Goal: Communication & Community: Answer question/provide support

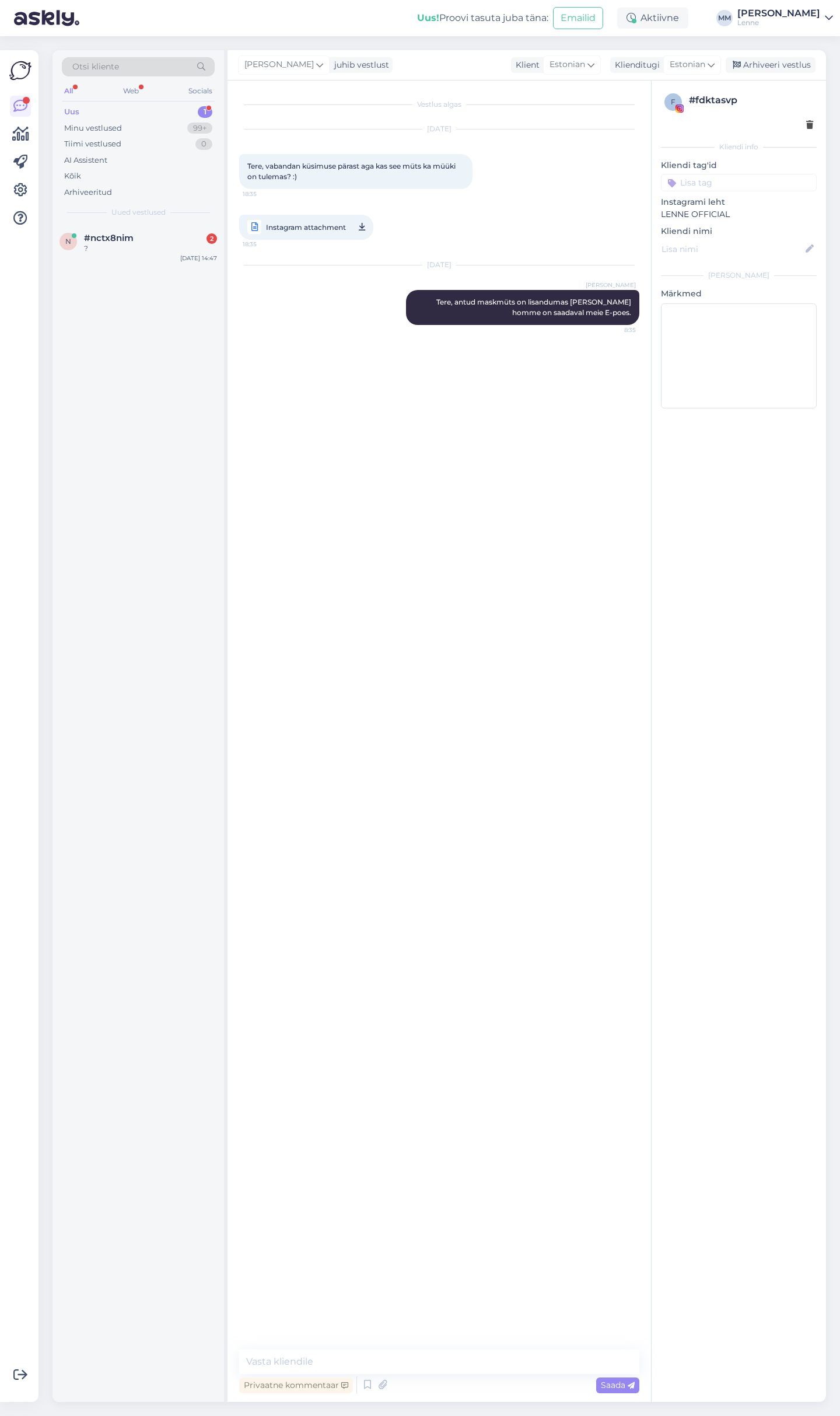
click at [170, 246] on div "?" at bounding box center [150, 248] width 133 height 10
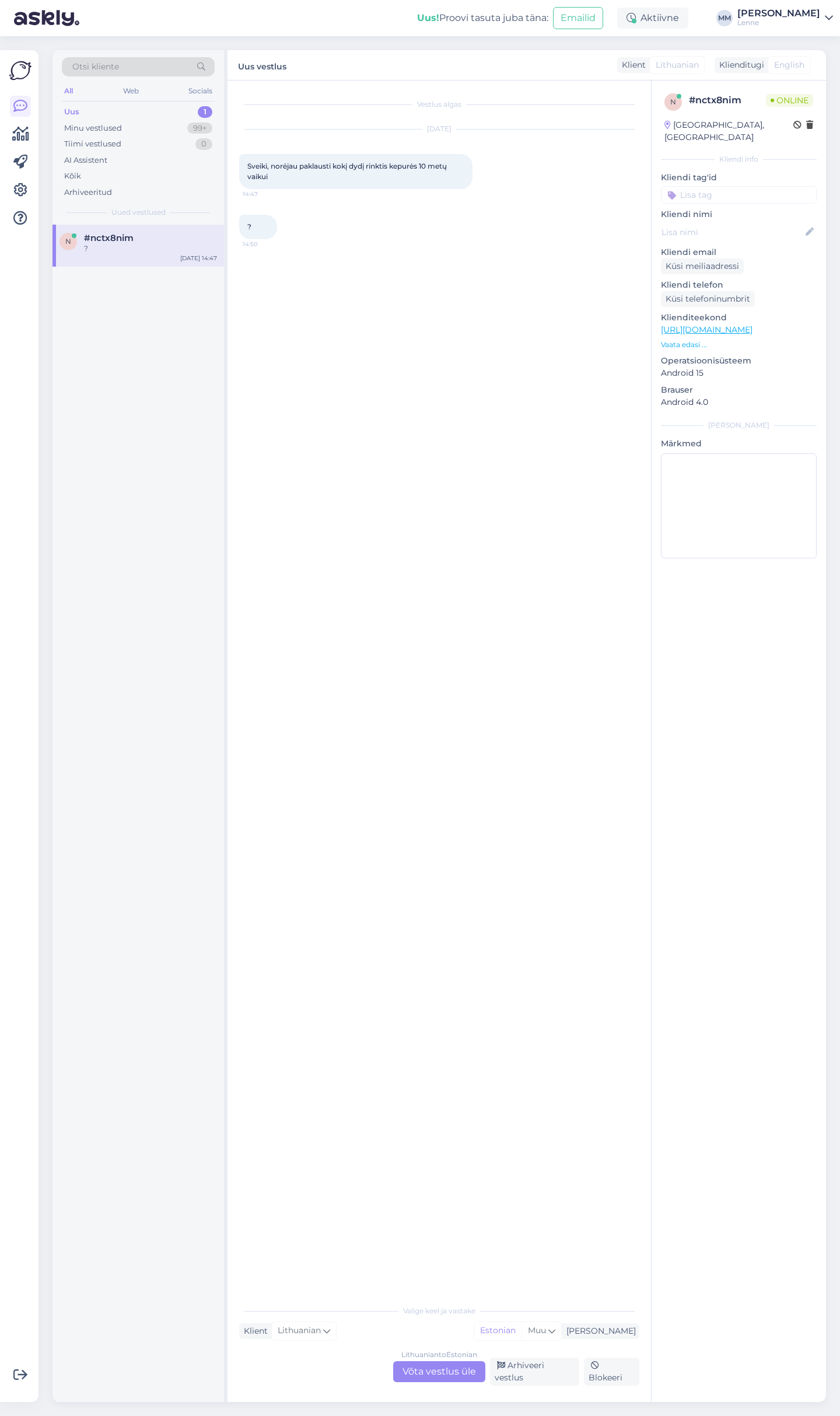
click at [436, 1377] on div "Lithuanian to Estonian Võta vestlus üle" at bounding box center [439, 1372] width 92 height 21
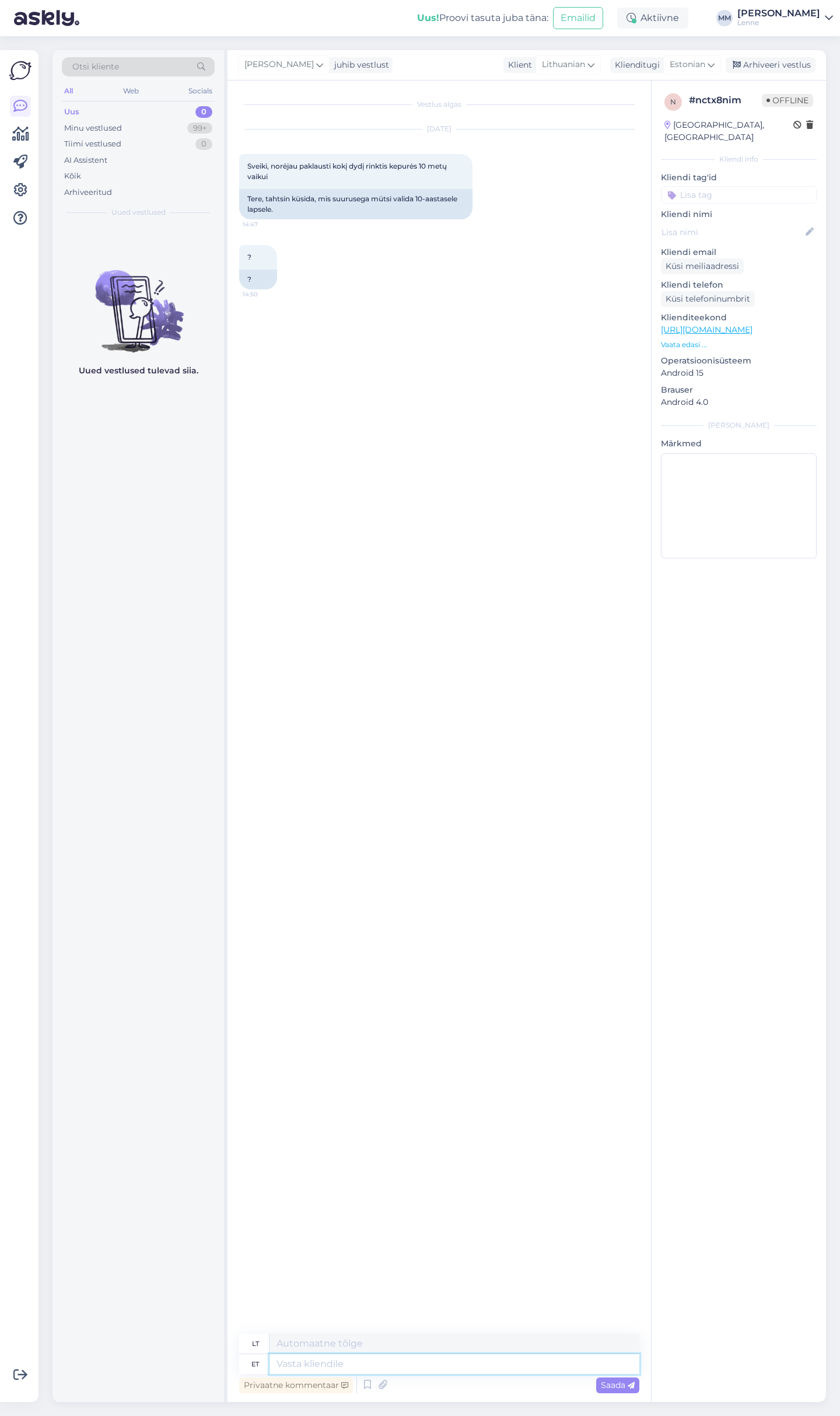
click at [386, 1368] on textarea at bounding box center [454, 1364] width 370 height 20
type textarea "Tere,"
type textarea "Sveiki,"
type textarea "Tere, meie m"
type textarea "Sveiki, mes"
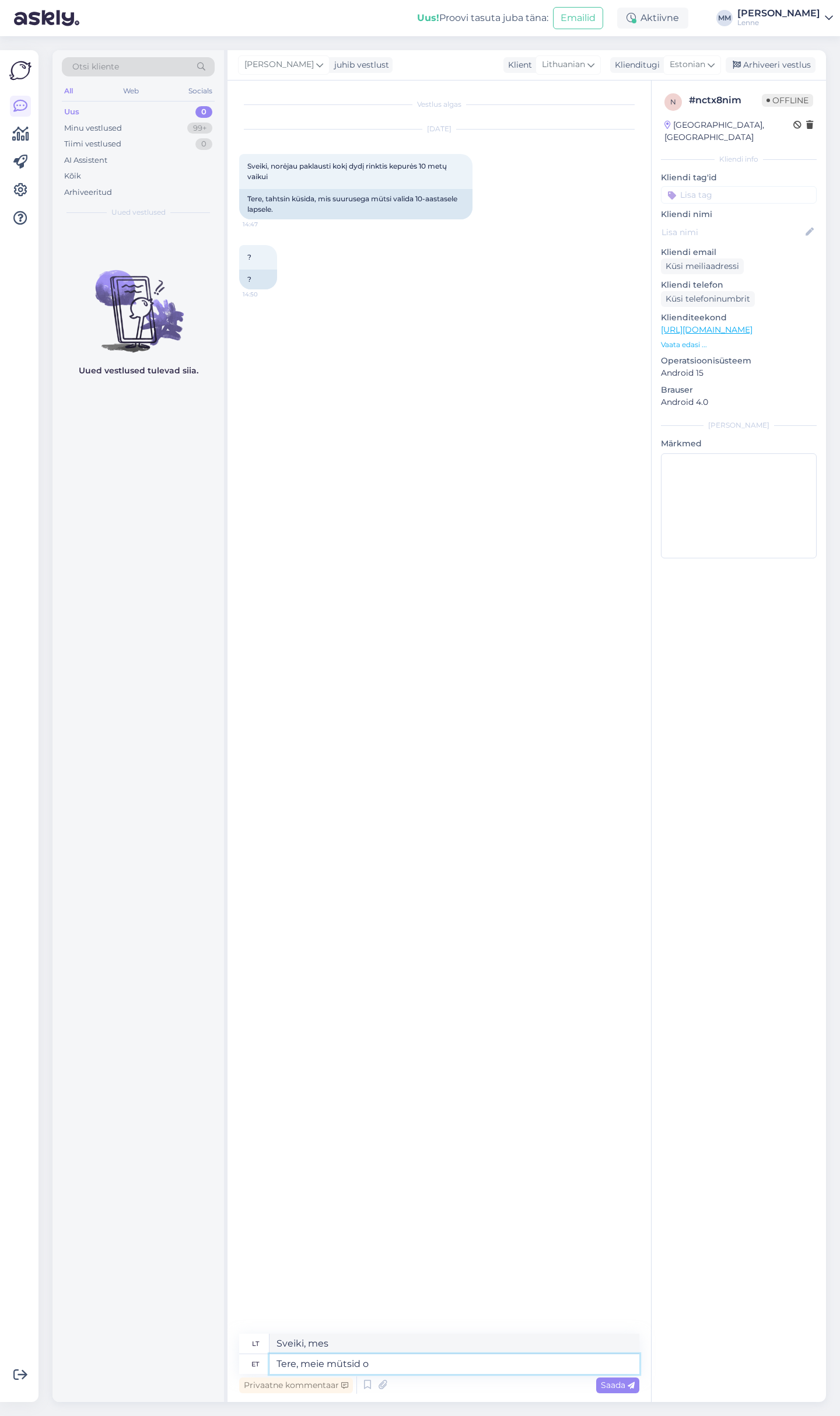
type textarea "Tere, meie mütsid on"
type textarea "Sveiki, mūsų skrybėlės"
type textarea "Tere, meie mütsid on la"
type textarea "Sveiki, mūsų skrybėlės yra"
type textarea "Tere, meie mütsid on lapse pe"
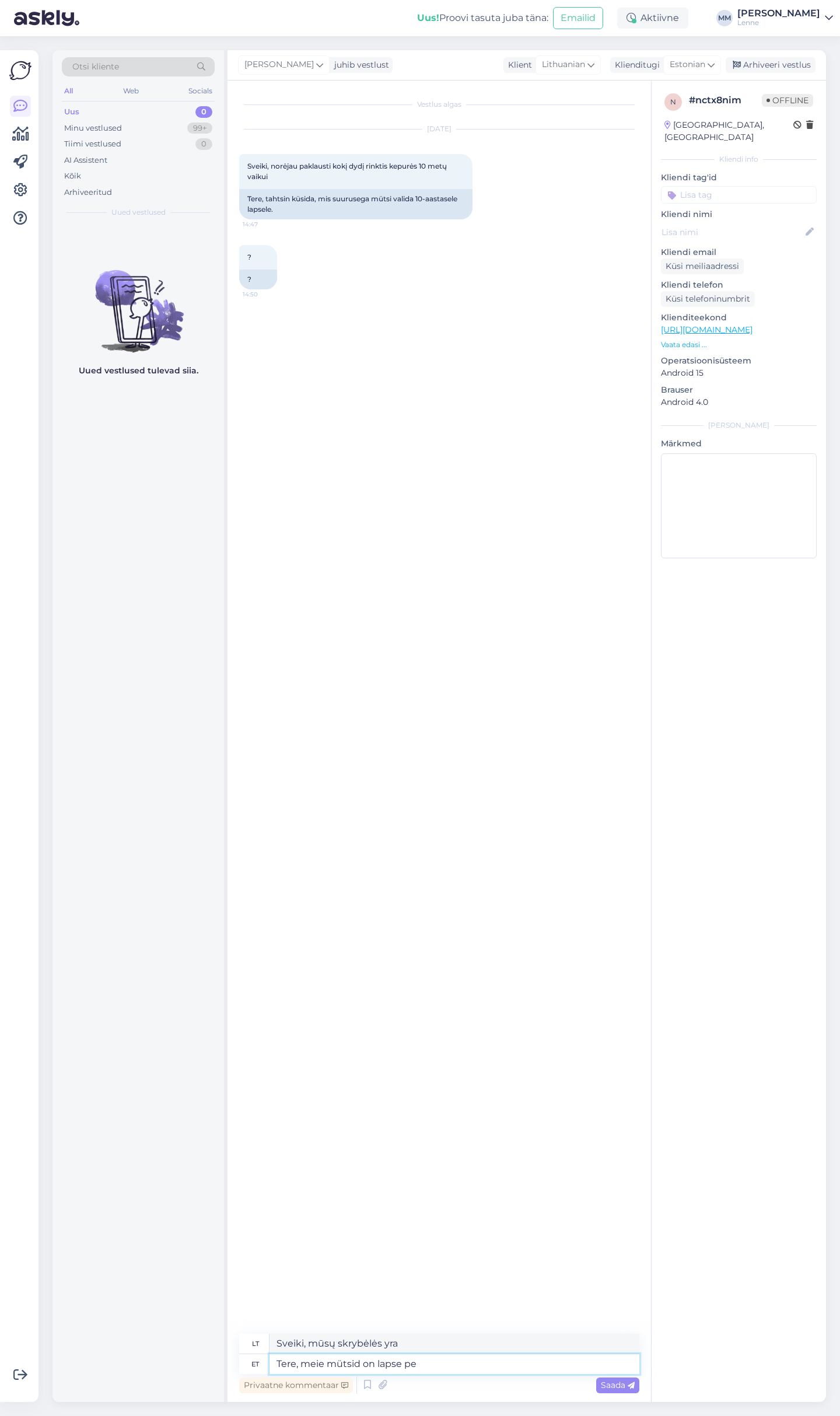
type textarea "Sveiki, mūsų kepurės skirtos vaikams."
type textarea "Tere, meie mütsid on lapse peaümbermõõdu jär"
type textarea "Sveiki, mūsų kepurės yra vaiko galvos dydžio."
type textarea "Tere, meie mütsid on lapse peaümbermõõdu järgi."
type textarea "Sveiki, mūsų kepurės gaminamos pagal vaiko galvos apimtį."
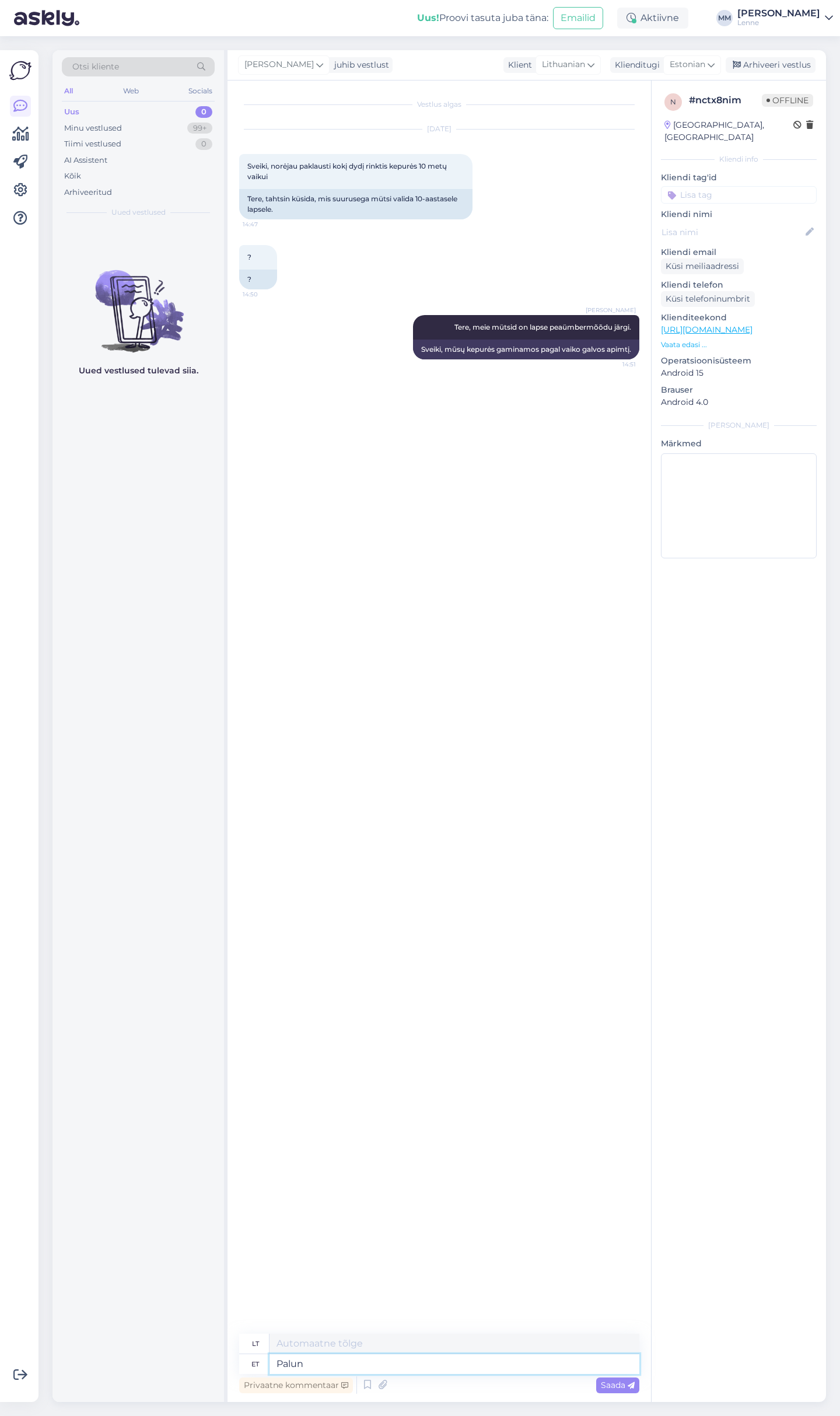
type textarea "Palun"
type textarea "Prašau"
type textarea "Palun mõõtke l"
type textarea "Prašome išmatuoti."
type textarea "Palun mõõtke lapse pea"
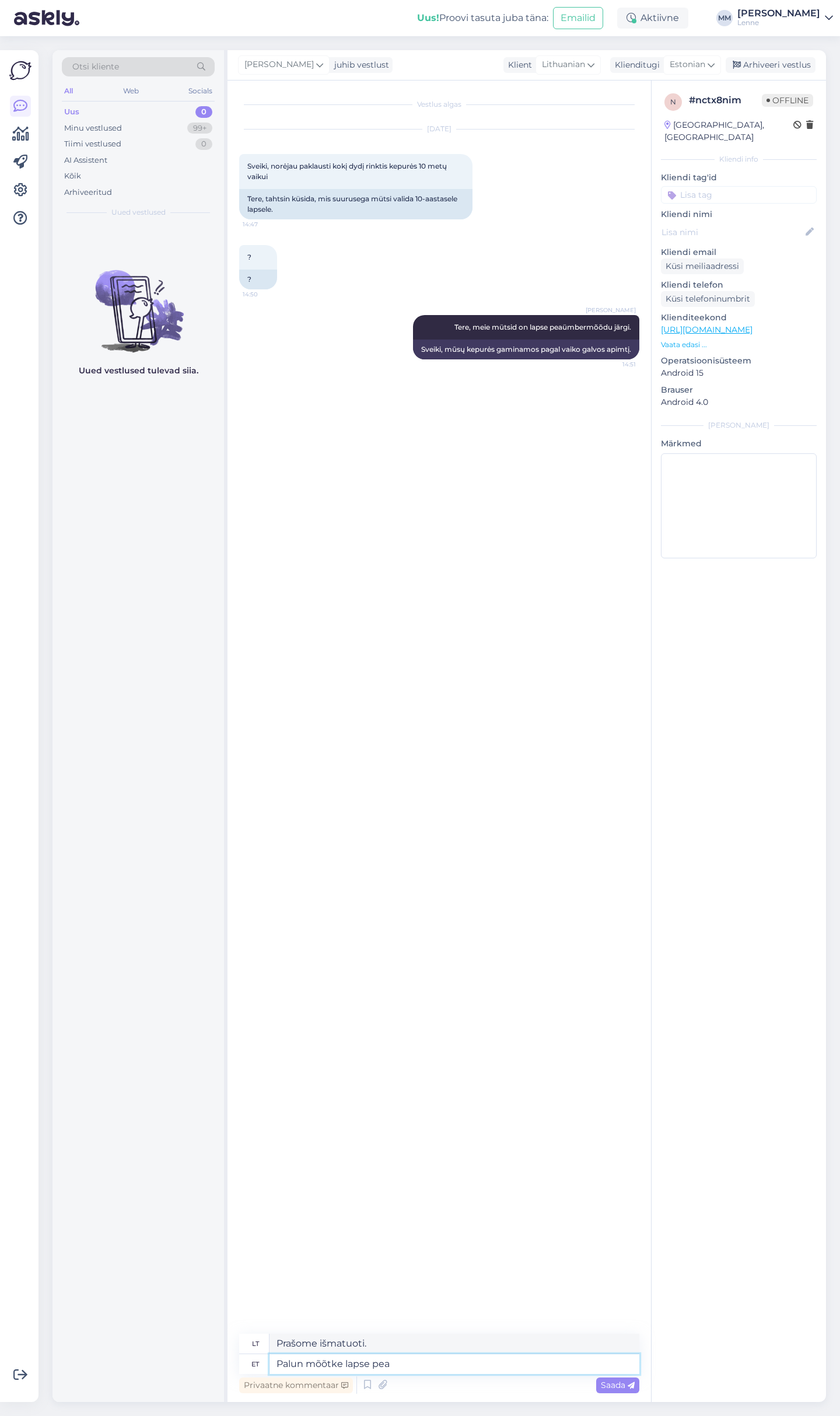
type textarea "Prašome išmatuoti [PERSON_NAME] vaiką"
type textarea "Palun mõõtke lapse pea j"
type textarea "Prašome išmatuoti vaiko galvos apimtį."
type textarea "Palun mõõtke lapse pea ja"
type textarea "Prašome išmatuoti vaiko galvos apimtį ir"
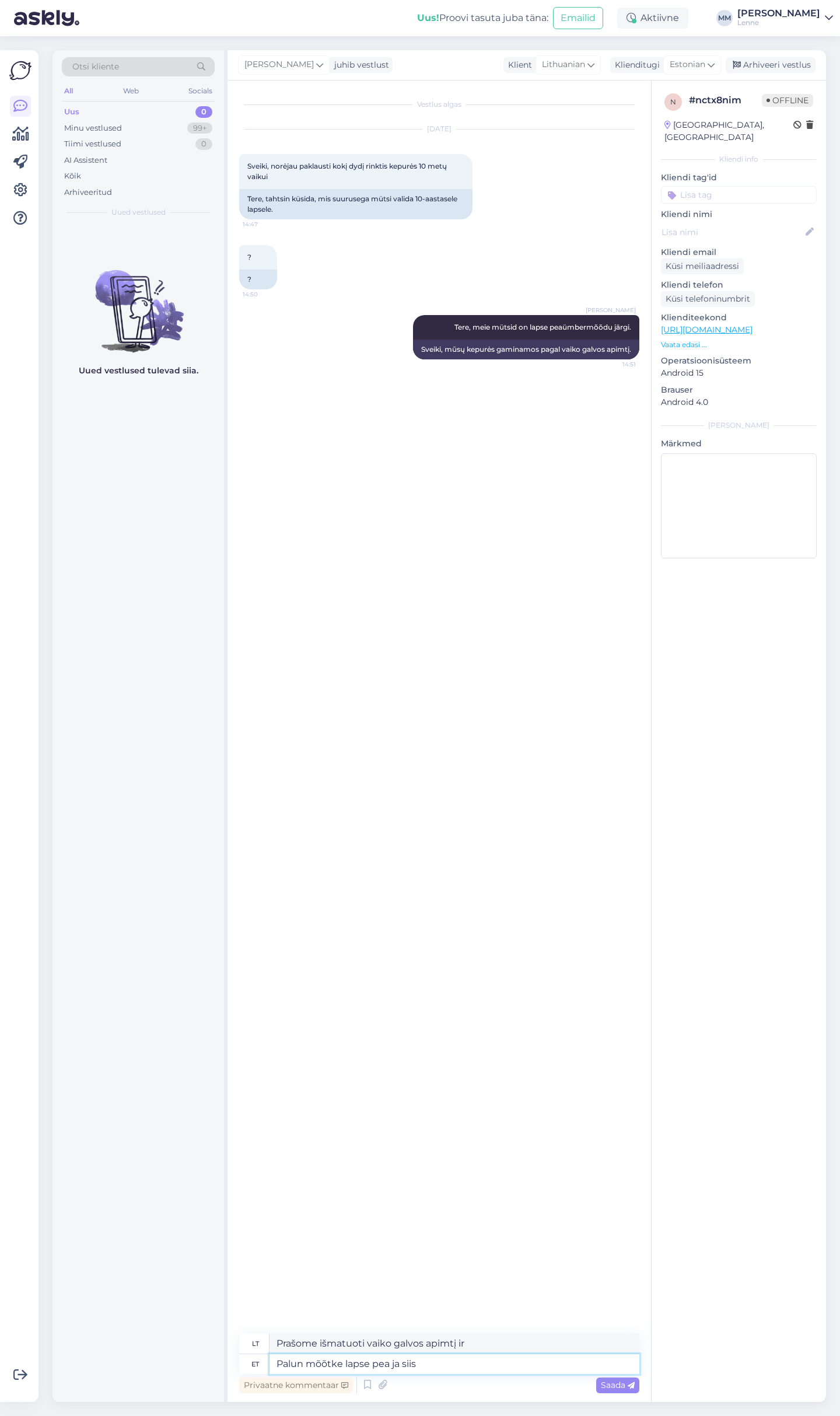
type textarea "Palun mõõtke lapse pea ja siis t"
type textarea "Išmatuokite vaiko galvos apimtį ir tada"
type textarea "Palun mõõtke lapse pea ja siis [PERSON_NAME]"
type textarea "Išmatuokite [PERSON_NAME], tada žinosite."
type textarea "Palun mõõtke lapse pea ja siis [PERSON_NAME] suuruse va"
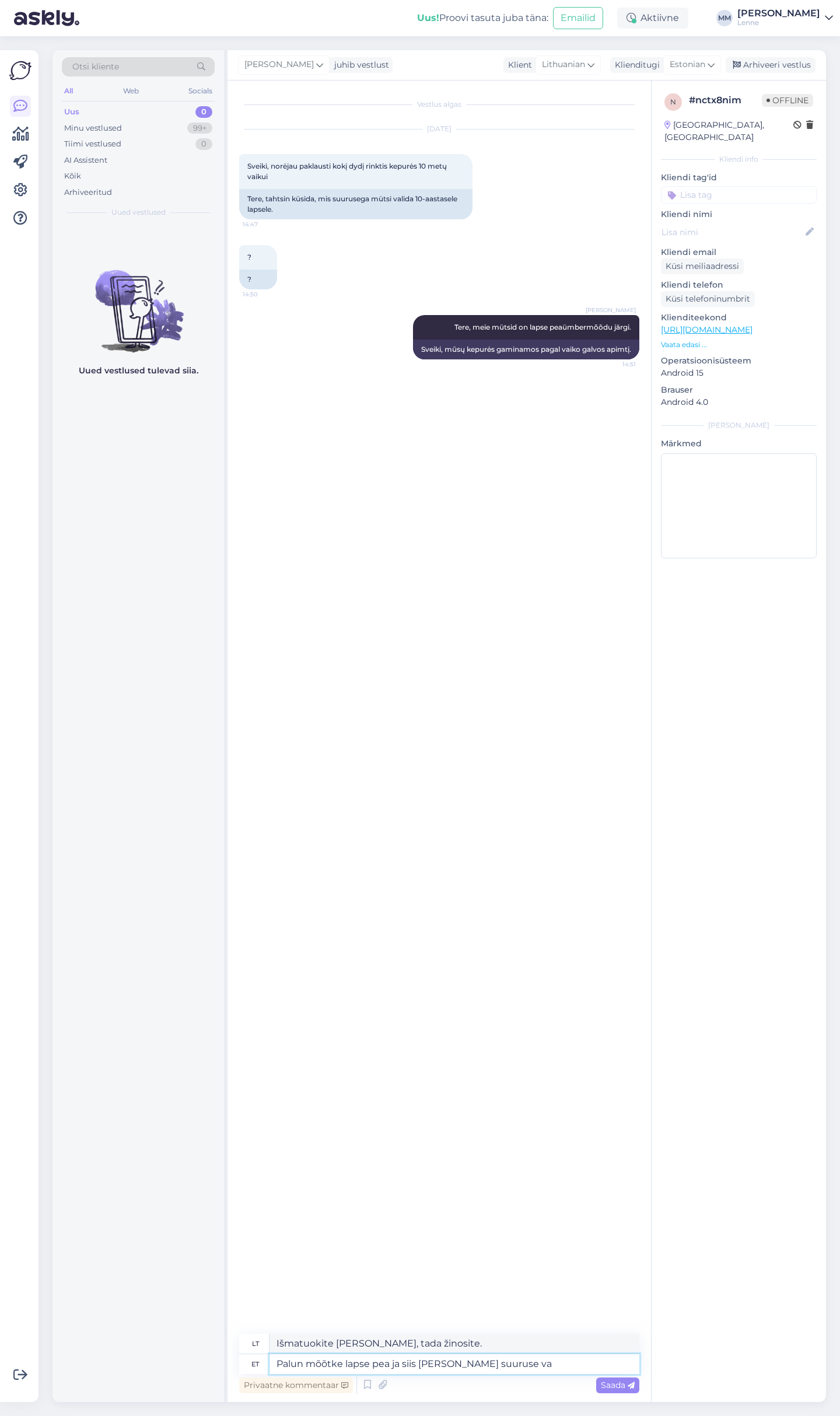
type textarea "Išmatuokite vaiko galvos apimtį ir tada žinosite dydį."
type textarea "Palun mõõtke lapse pea ja siis [PERSON_NAME] suuruse valida"
type textarea "Išmatuokite vaiko galvos apimtį ir tada žinosite, kaip išsirinkti tinkamą dydį."
type textarea "Palun mõõtke lapse pea ja siis [PERSON_NAME] suuruse valida kas 54"
type textarea "Išmatuokite vaiko galvos apimtį ir tada žinosite, kokį dydį pasirinkti."
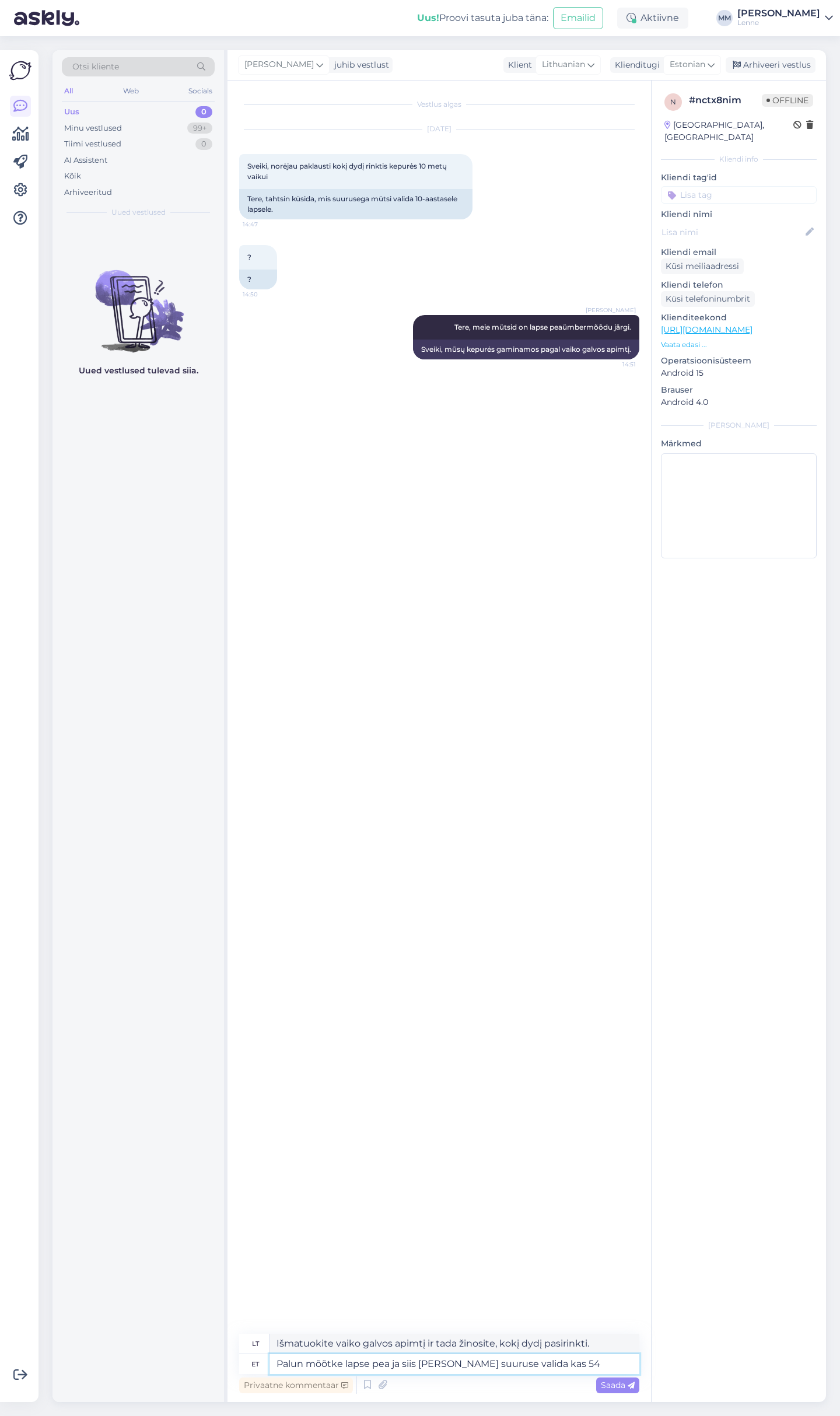
type textarea "Palun mõõtke lapse pea ja siis [PERSON_NAME] suuruse valida kas 54"
type textarea "Išmatuokite vaiko galvos apimtį ir tada žinosite, ar rinktis 54 dydį."
type textarea "Palun mõõtke lapse pea ja siis [PERSON_NAME] suuruse valida kas 54 või"
type textarea "Išmatuokite vaiko galvos apimtį ir tada žinosite, ar rinktis 54, ar 54 dydį."
type textarea "Palun mõõtke lapse pea ja siis [PERSON_NAME] suuruse valida kas 54 või 54."
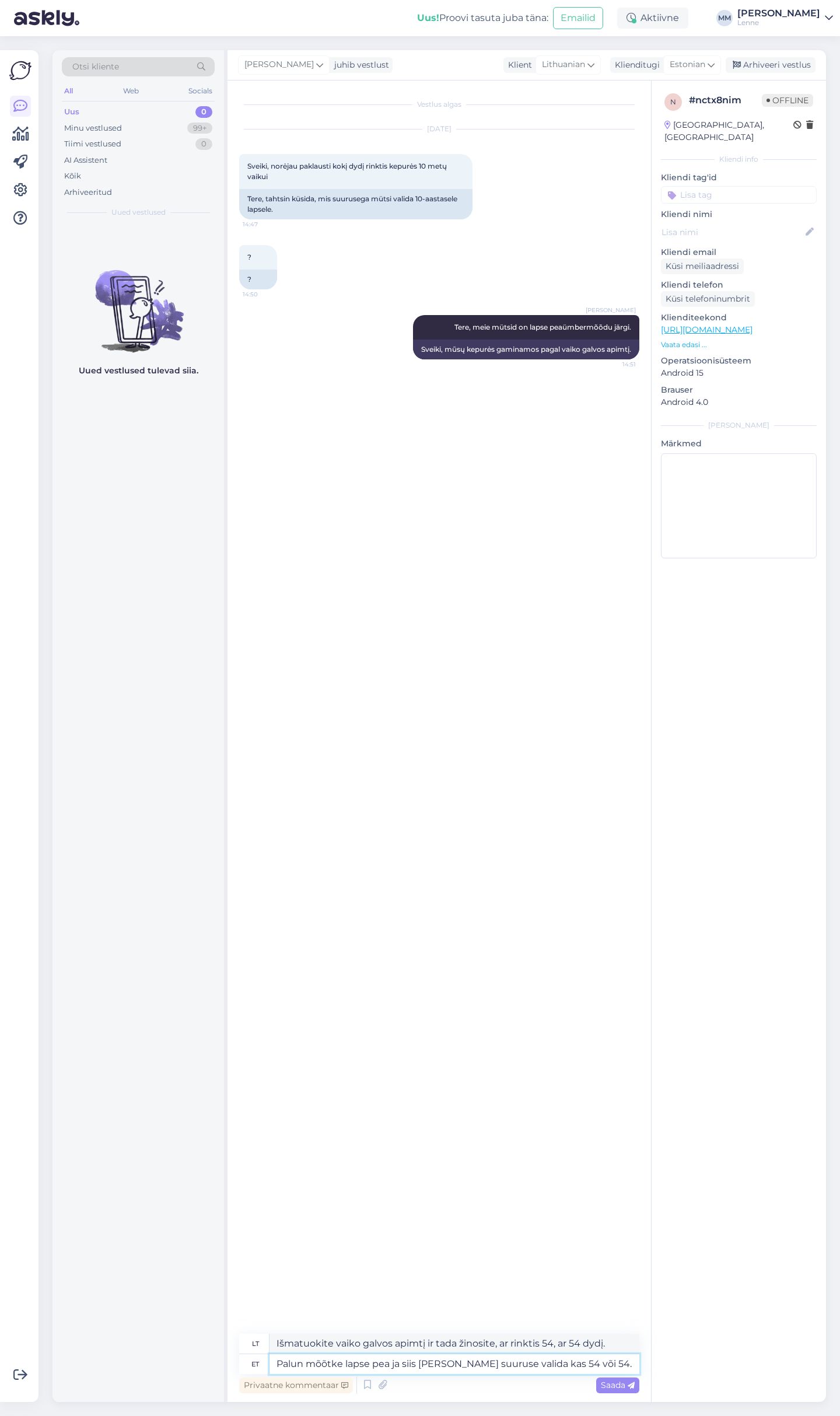
type textarea "Išmatuokite vaiko galvos apimtį ir tada žinosite, kurį dydį rinktis: 54 ar 54."
type textarea "Palun mõõtke lapse pea ja siis [PERSON_NAME] suuruse valida kas 54 või 56"
type textarea "Išmatuokite vaiko galvos apimtį ir tada žinosite, kokį dydį pasirinkti – 54 arb…"
type textarea "Palun mõõtke lapse pea ja siis [PERSON_NAME] suuruse valida kas 54 või 56 s"
type textarea "Išmatuokite vaiko galvos apimtį ir tada žinosite, kurį dydį rinktis: 54 ar 56."
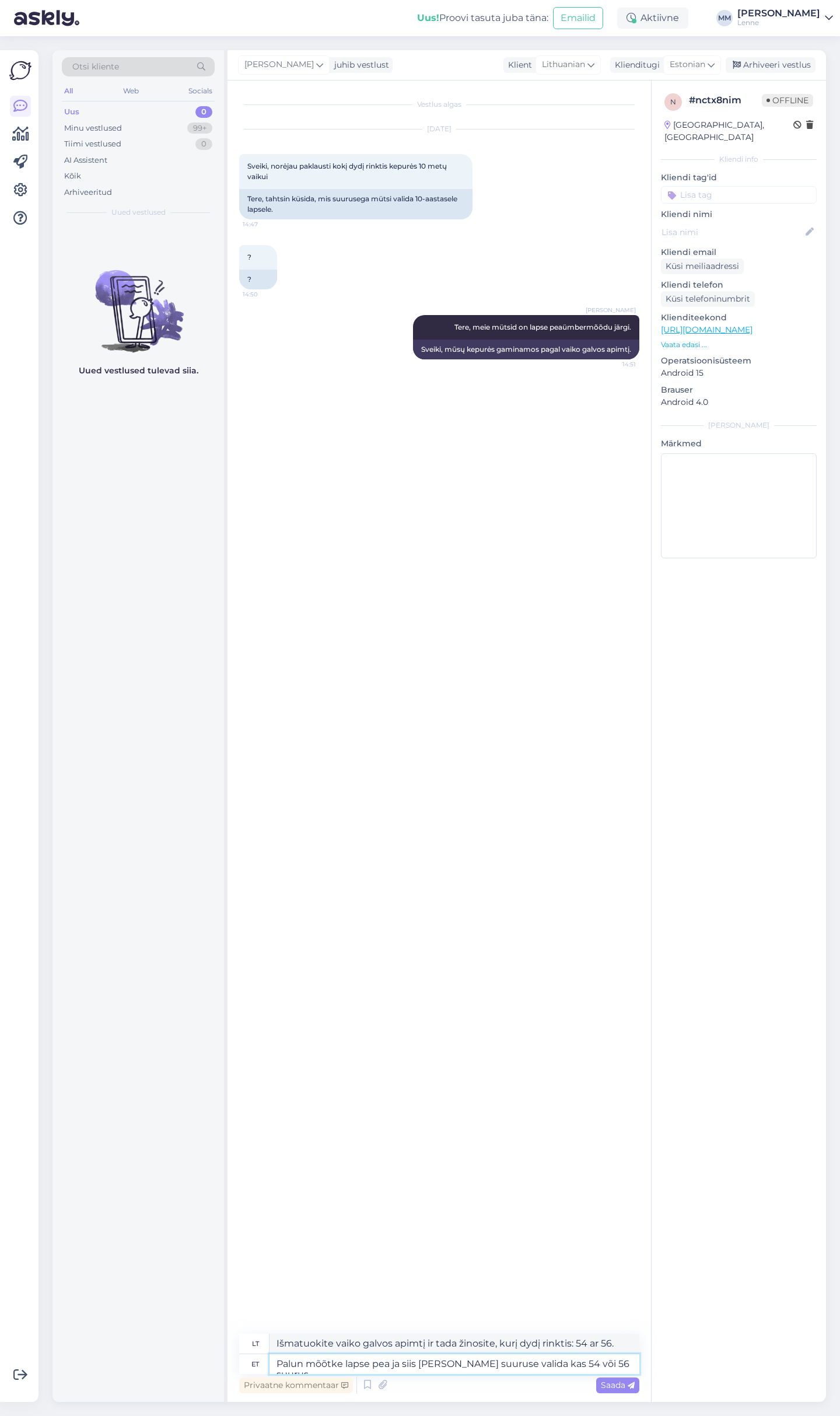
type textarea "Palun mõõtke lapse pea ja siis [PERSON_NAME] suuruse valida kas 54 või 56 suuru…"
